Goal: Task Accomplishment & Management: Use online tool/utility

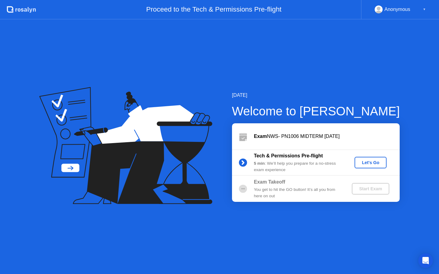
click at [359, 163] on div "Let's Go" at bounding box center [370, 162] width 27 height 5
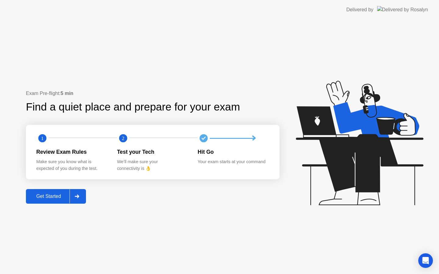
click at [48, 197] on div "Get Started" at bounding box center [49, 196] width 42 height 5
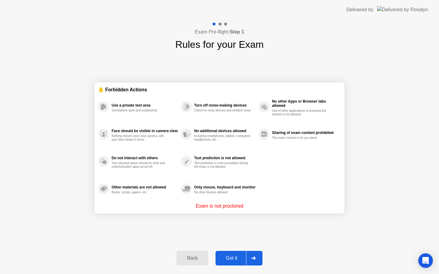
click at [231, 260] on div "Got it" at bounding box center [231, 258] width 29 height 5
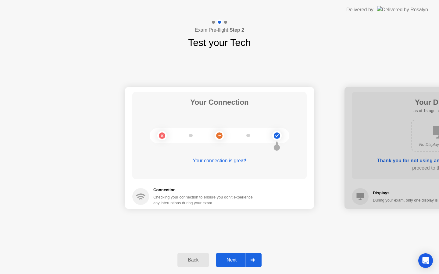
click at [231, 260] on div "Next" at bounding box center [231, 260] width 27 height 5
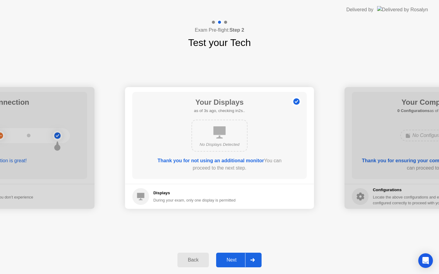
click at [230, 258] on div "Next" at bounding box center [231, 260] width 27 height 5
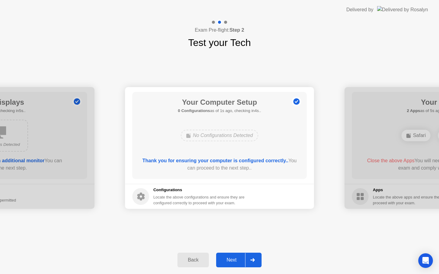
click at [231, 259] on div "Next" at bounding box center [231, 260] width 27 height 5
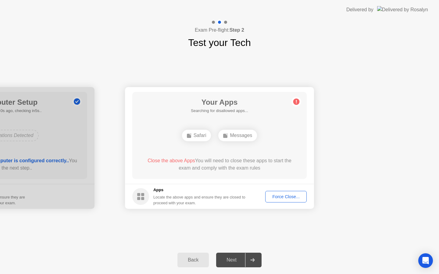
click at [278, 194] on div "Force Close..." at bounding box center [285, 196] width 37 height 5
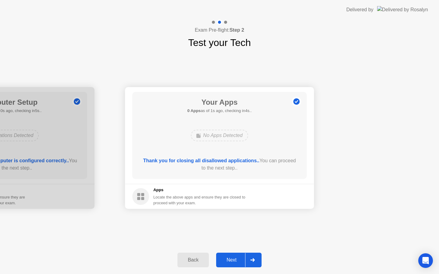
click at [226, 254] on button "Next" at bounding box center [238, 260] width 45 height 15
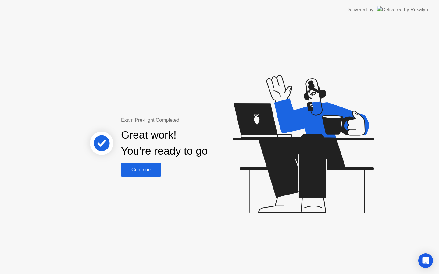
click at [144, 169] on div "Continue" at bounding box center [141, 169] width 36 height 5
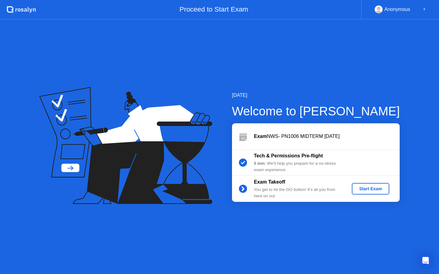
click at [368, 189] on div "Start Exam" at bounding box center [370, 189] width 33 height 5
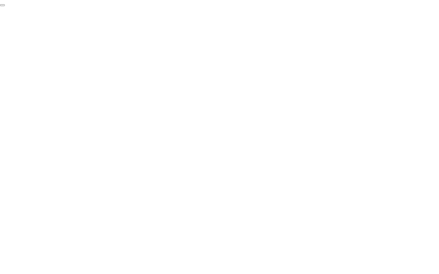
click div "End Proctoring Session"
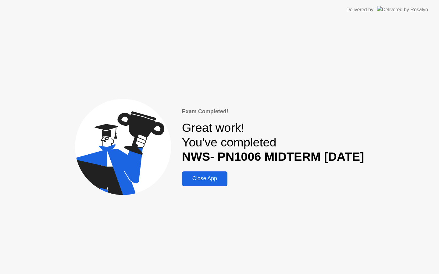
click at [196, 181] on div "Close App" at bounding box center [205, 179] width 42 height 6
